Goal: Complete application form

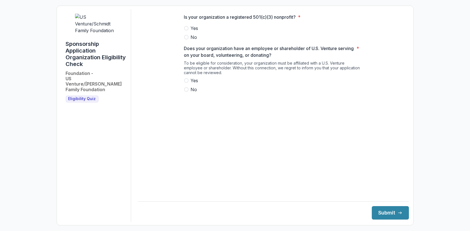
click at [187, 30] on span at bounding box center [186, 28] width 4 height 4
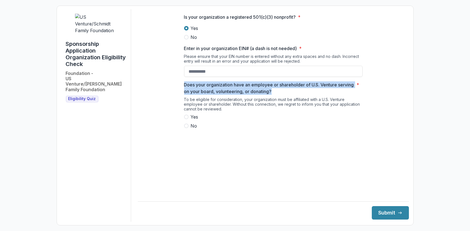
drag, startPoint x: 290, startPoint y: 93, endPoint x: 185, endPoint y: 85, distance: 104.4
click at [185, 85] on div "Is your organization a registered 501(c)(3) nonprofit? * Yes No Enter in your o…" at bounding box center [273, 73] width 179 height 129
copy p "Does your organization have an employee or shareholder of U.S. Venture serving …"
